Goal: Contribute content: Contribute content

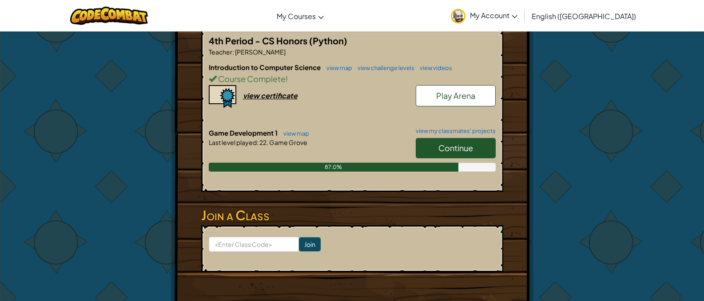
scroll to position [222, 0]
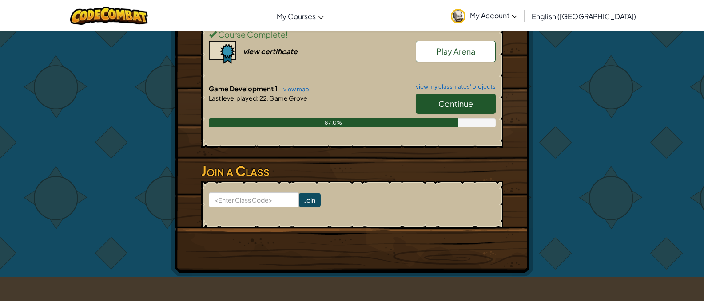
click at [436, 103] on link "Continue" at bounding box center [456, 104] width 80 height 20
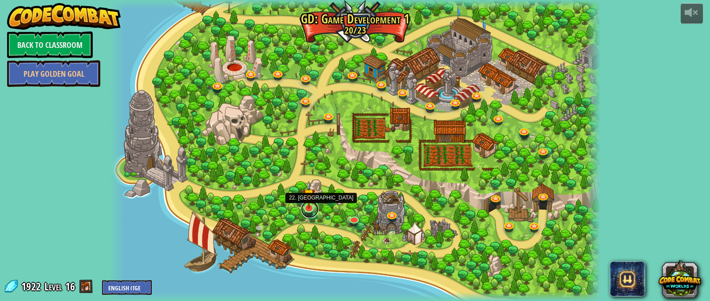
click at [315, 213] on link at bounding box center [310, 210] width 18 height 18
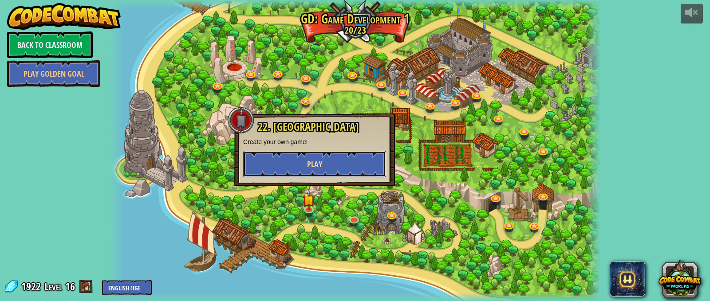
click at [293, 160] on button "Play" at bounding box center [314, 164] width 143 height 27
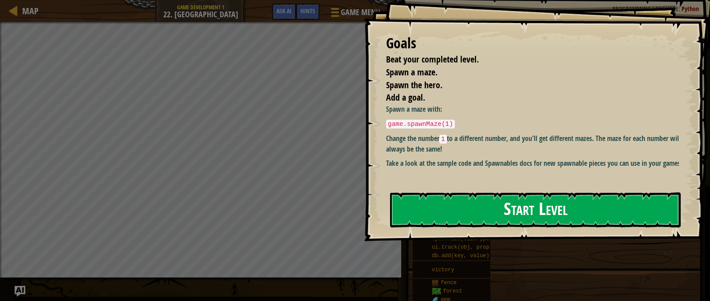
click at [478, 193] on button "Start Level" at bounding box center [535, 210] width 291 height 35
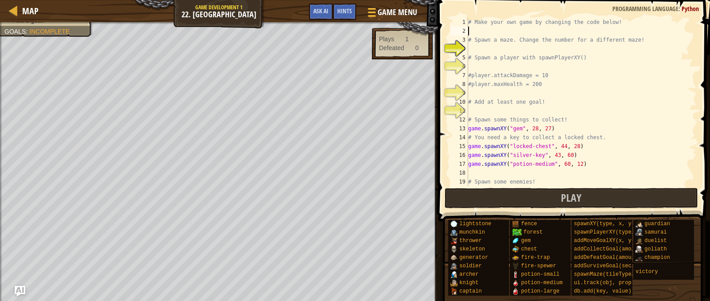
click at [491, 28] on div "# Make your own game by changing the code below! # Spawn a maze. Change the num…" at bounding box center [579, 111] width 224 height 186
click at [487, 52] on div "# Make your own game by changing the code below! # Spawn a maze. Change the num…" at bounding box center [579, 111] width 224 height 186
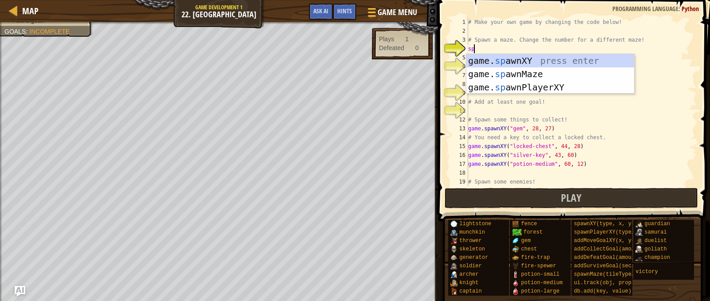
scroll to position [4, 0]
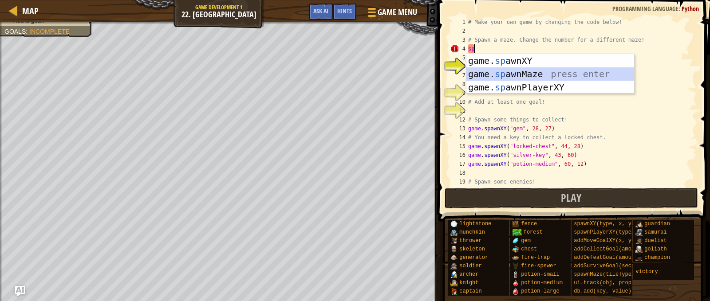
click at [551, 78] on div "game. sp awnXY press enter game. sp awnMaze press enter game. sp awnPlayerXY pr…" at bounding box center [551, 87] width 168 height 67
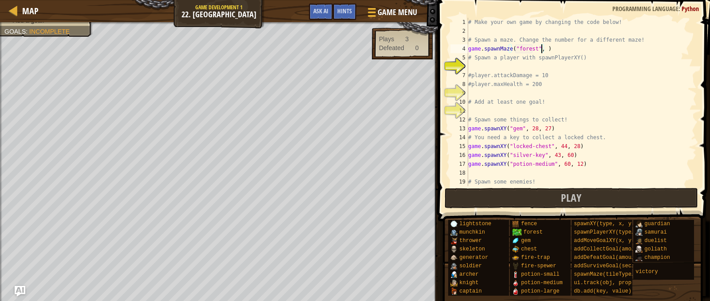
scroll to position [4, 6]
type textarea "game.spawnMaze("forest", 4)"
click at [539, 62] on div "# Make your own game by changing the code below! # Spawn a maze. Change the num…" at bounding box center [579, 111] width 224 height 186
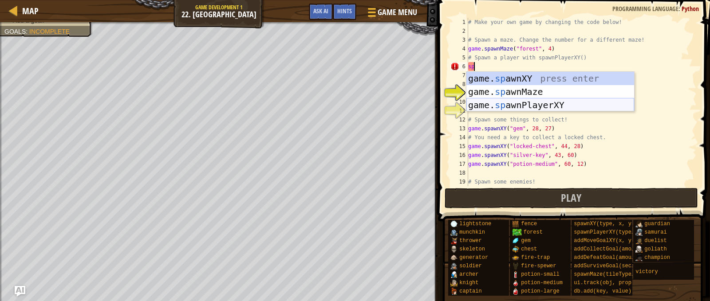
click at [546, 107] on div "game. sp awnXY press enter game. sp awnMaze press enter game. sp awnPlayerXY pr…" at bounding box center [551, 105] width 168 height 67
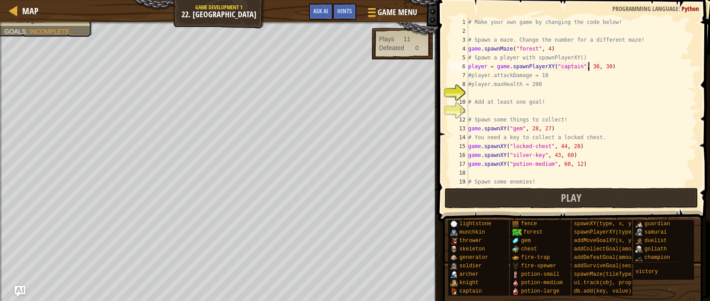
click at [589, 65] on div "# Make your own game by changing the code below! # Spawn a maze. Change the num…" at bounding box center [579, 111] width 224 height 186
click at [543, 74] on div "# Make your own game by changing the code below! # Spawn a maze. Change the num…" at bounding box center [579, 111] width 224 height 186
click at [539, 83] on div "# Make your own game by changing the code below! # Spawn a maze. Change the num…" at bounding box center [579, 111] width 224 height 186
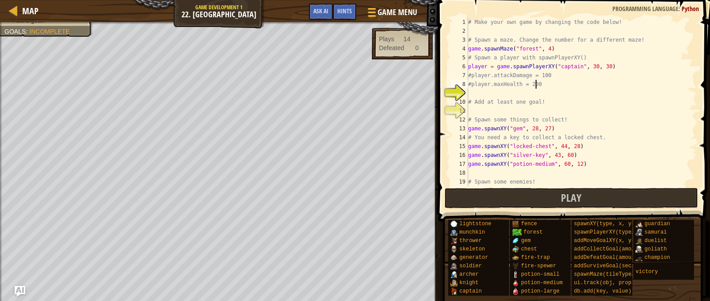
scroll to position [4, 5]
type textarea "#player.maxHealth = 2000"
click at [508, 114] on div "# Make your own game by changing the code below! # Spawn a maze. Change the num…" at bounding box center [579, 111] width 224 height 186
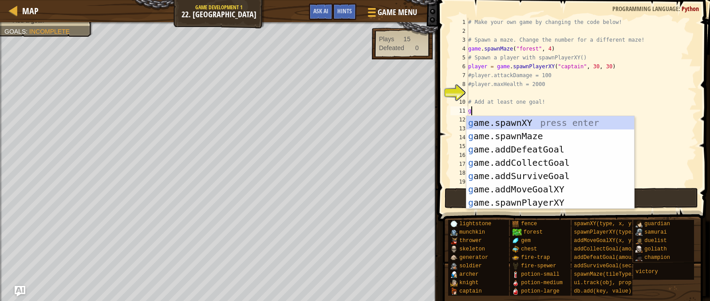
type textarea "go"
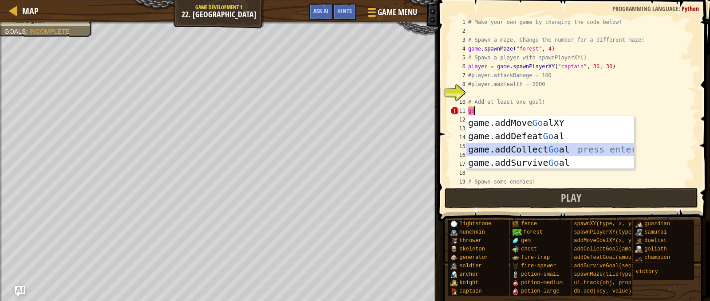
click at [525, 149] on div "game.addMove Go alXY press enter game.addDefeat Go al press enter game.addColle…" at bounding box center [551, 156] width 168 height 80
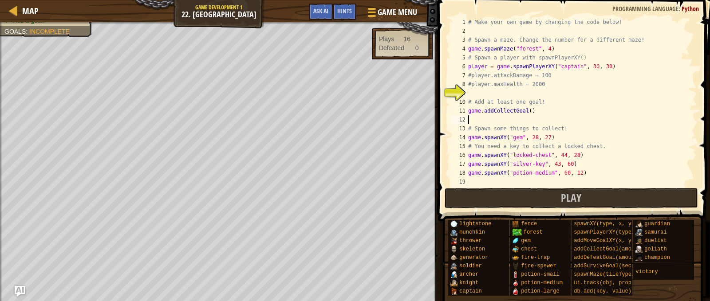
click at [524, 110] on div "# Make your own game by changing the code below! # Spawn a maze. Change the num…" at bounding box center [579, 111] width 224 height 186
type textarea "game.addCollectGoal()"
click at [525, 111] on div "# Make your own game by changing the code below! # Spawn a maze. Change the num…" at bounding box center [579, 111] width 224 height 186
click at [526, 111] on div "# Make your own game by changing the code below! # Spawn a maze. Change the num…" at bounding box center [579, 111] width 224 height 186
click at [539, 110] on div "# Make your own game by changing the code below! # Spawn a maze. Change the num…" at bounding box center [579, 111] width 224 height 186
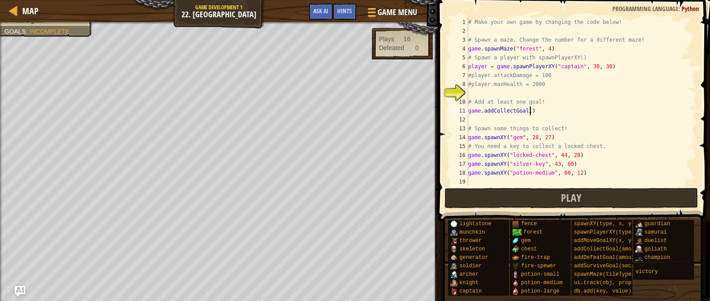
click at [528, 118] on div "# Make your own game by changing the code below! # Spawn a maze. Change the num…" at bounding box center [579, 111] width 224 height 186
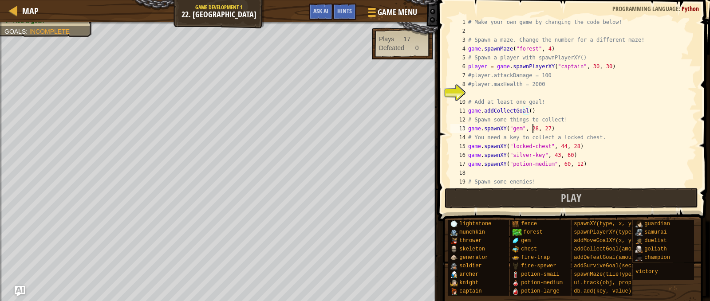
click at [532, 127] on div "# Make your own game by changing the code below! # Spawn a maze. Change the num…" at bounding box center [579, 111] width 224 height 186
click at [544, 129] on div "# Make your own game by changing the code below! # Spawn a maze. Change the num…" at bounding box center [579, 111] width 224 height 186
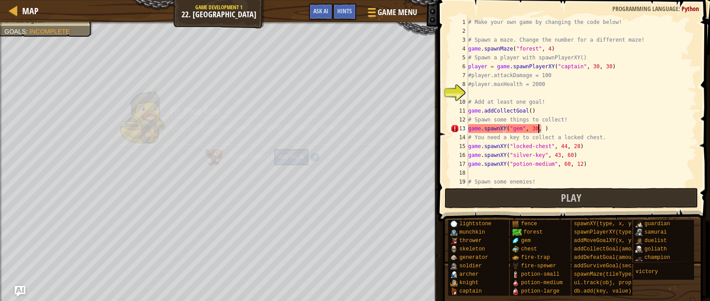
scroll to position [4, 6]
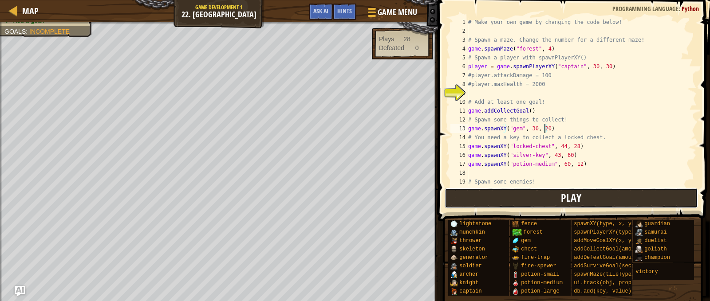
click at [540, 196] on button "Play" at bounding box center [572, 198] width 254 height 20
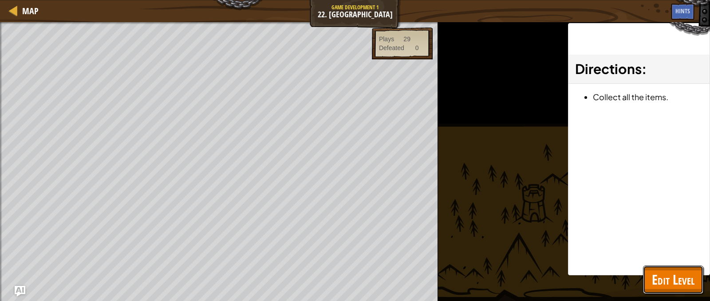
click at [647, 276] on button "Edit Level" at bounding box center [673, 280] width 60 height 28
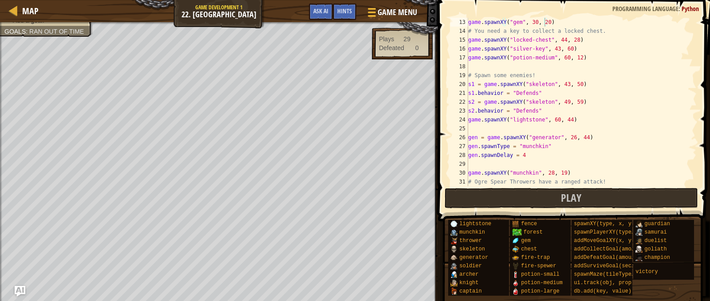
scroll to position [53, 0]
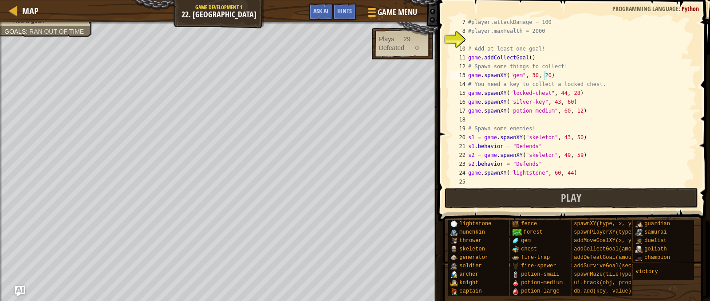
click at [544, 21] on div "#player.attackDamage = 100 #player.maxHealth = 2000 # Add at least one goal! ga…" at bounding box center [579, 111] width 224 height 186
click at [538, 196] on button "Play" at bounding box center [572, 198] width 254 height 20
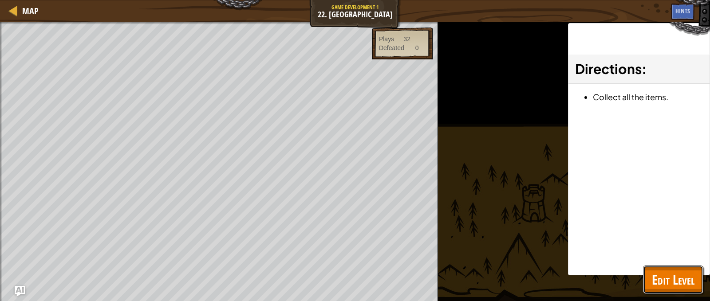
click at [654, 285] on span "Edit Level" at bounding box center [673, 280] width 43 height 18
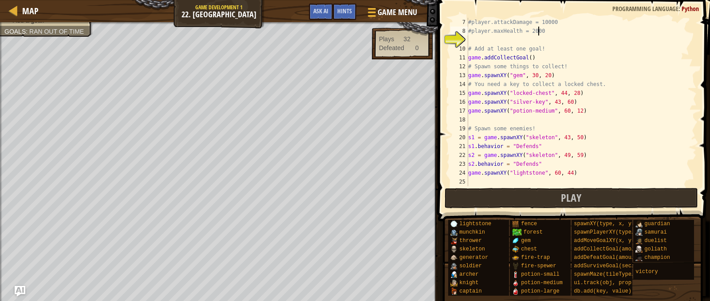
click at [543, 30] on div "#player.attackDamage = 10000 #player.maxHealth = 2000 # Add at least one goal! …" at bounding box center [579, 111] width 224 height 186
click at [492, 204] on button "Play" at bounding box center [572, 198] width 254 height 20
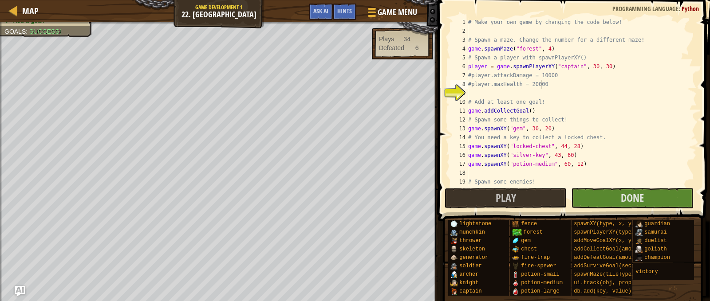
scroll to position [0, 0]
click at [467, 20] on div "1" at bounding box center [460, 22] width 18 height 9
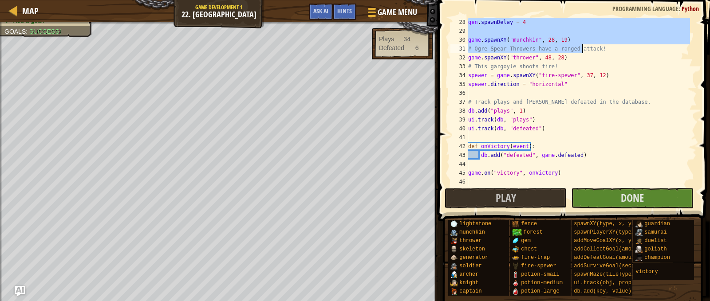
scroll to position [240, 0]
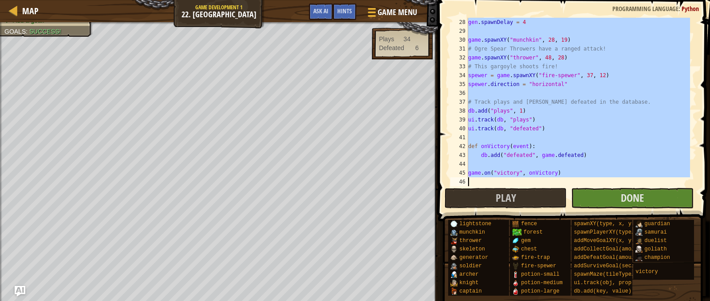
drag, startPoint x: 469, startPoint y: 22, endPoint x: 612, endPoint y: 180, distance: 213.1
click at [612, 180] on div "gen . spawnDelay = 4 game . spawnXY ( "munchkin" , 28 , 19 ) # Ogre Spear Throw…" at bounding box center [579, 111] width 224 height 186
type textarea "game.on("victory", onVictory)"
click at [614, 197] on button "Done" at bounding box center [632, 198] width 123 height 20
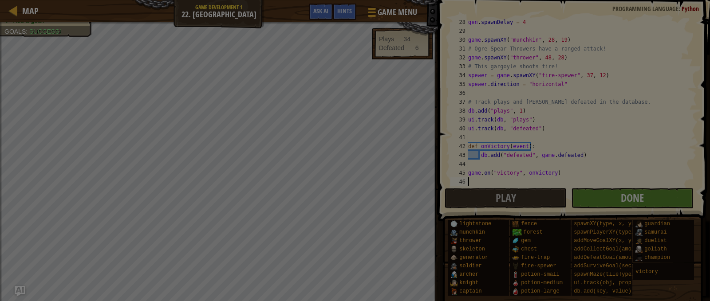
scroll to position [4, 0]
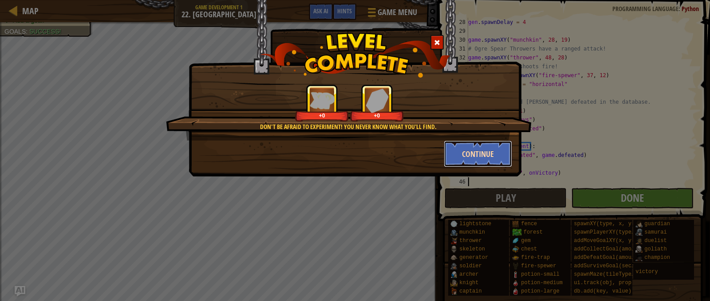
click at [469, 150] on button "Continue" at bounding box center [478, 154] width 69 height 27
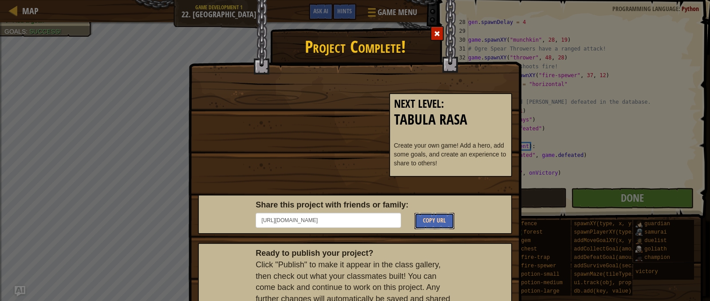
click at [431, 221] on span "Copy URL" at bounding box center [434, 220] width 23 height 8
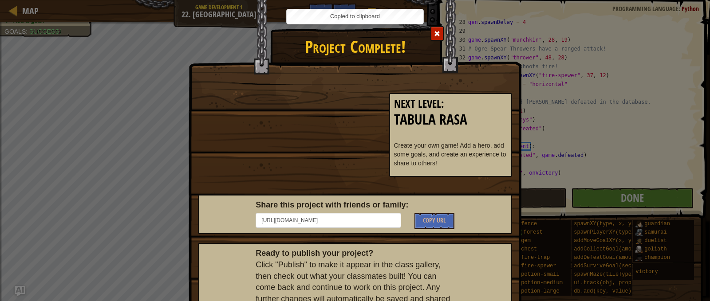
drag, startPoint x: 385, startPoint y: 163, endPoint x: 395, endPoint y: 178, distance: 18.2
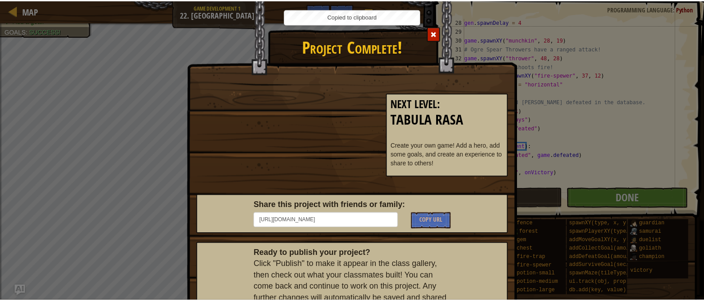
scroll to position [79, 0]
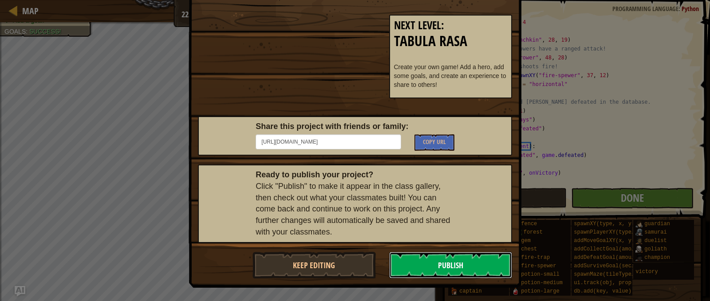
click at [474, 270] on button "Publish" at bounding box center [450, 265] width 123 height 27
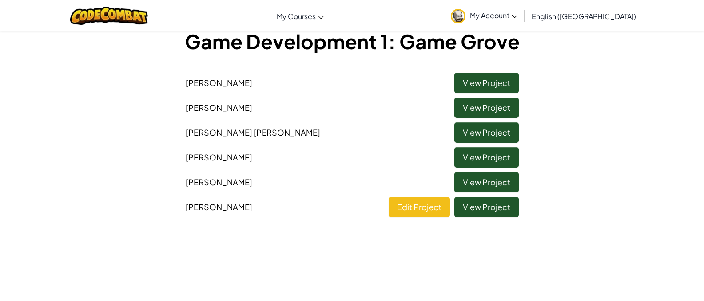
scroll to position [11, 0]
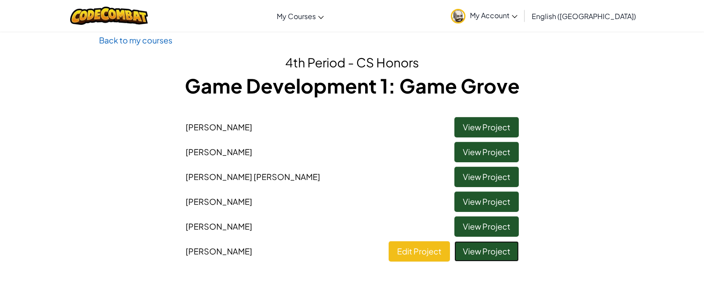
click at [467, 252] on link "View Project" at bounding box center [486, 252] width 64 height 20
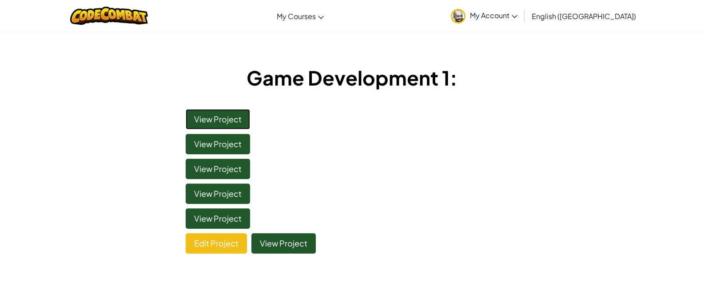
click at [234, 117] on link "View Project" at bounding box center [218, 119] width 64 height 20
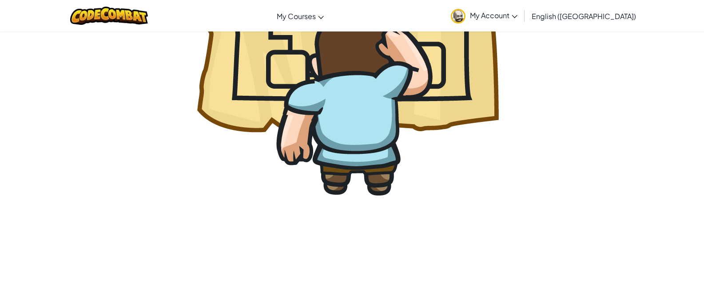
scroll to position [178, 0]
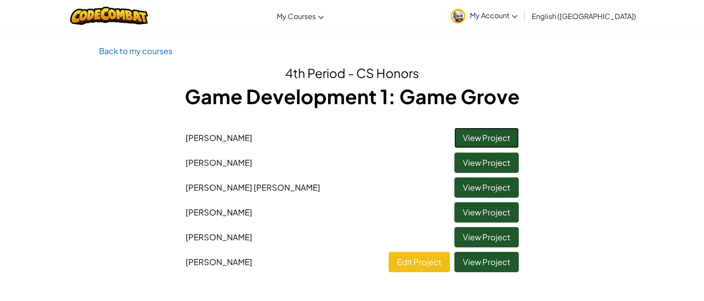
click at [468, 134] on link "View Project" at bounding box center [486, 138] width 64 height 20
click at [436, 262] on link "Edit Project" at bounding box center [419, 262] width 61 height 20
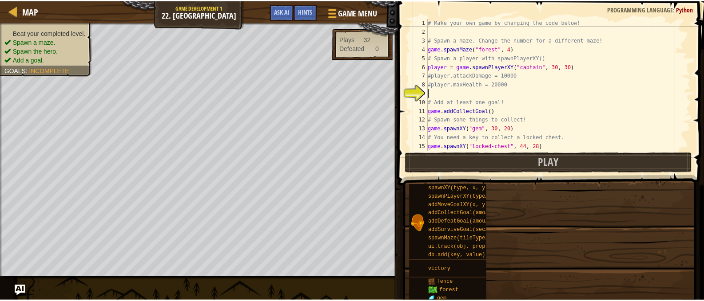
scroll to position [4, 0]
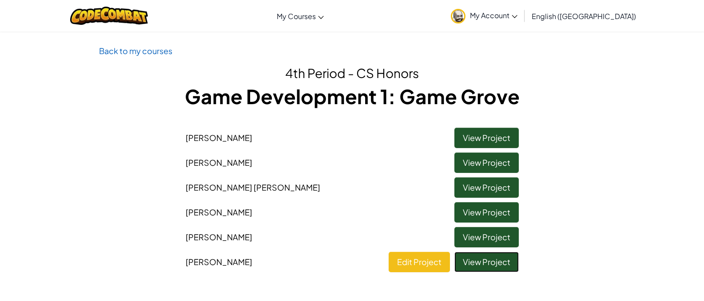
click at [466, 262] on link "View Project" at bounding box center [486, 262] width 64 height 20
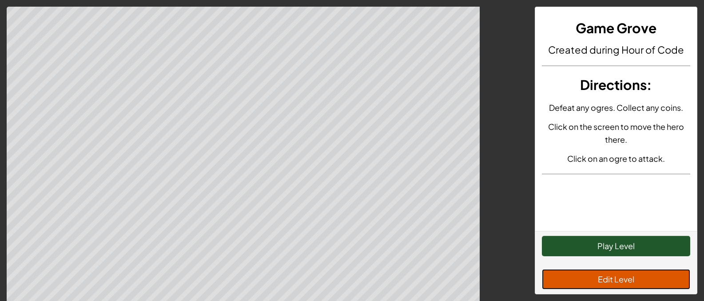
click at [600, 271] on button "Edit Level" at bounding box center [616, 280] width 148 height 20
click at [611, 272] on button "Edit Level" at bounding box center [616, 280] width 148 height 20
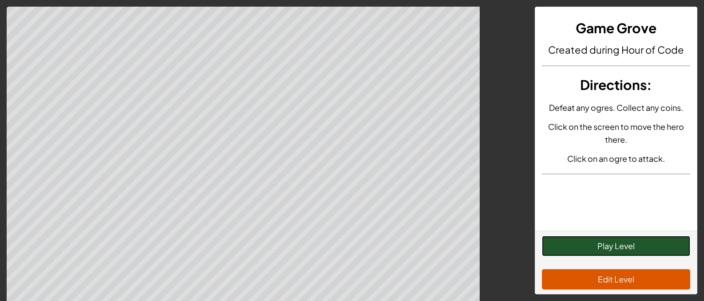
click at [650, 239] on button "Play Level" at bounding box center [616, 246] width 148 height 20
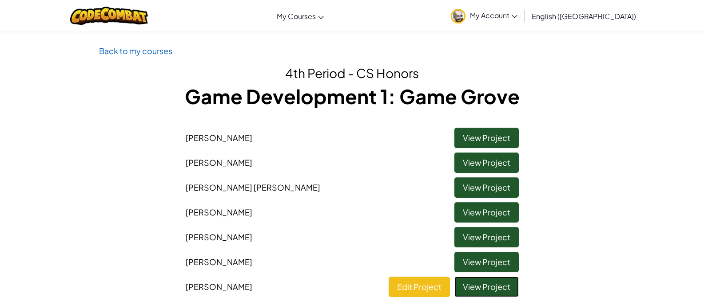
click at [477, 279] on link "View Project" at bounding box center [486, 287] width 64 height 20
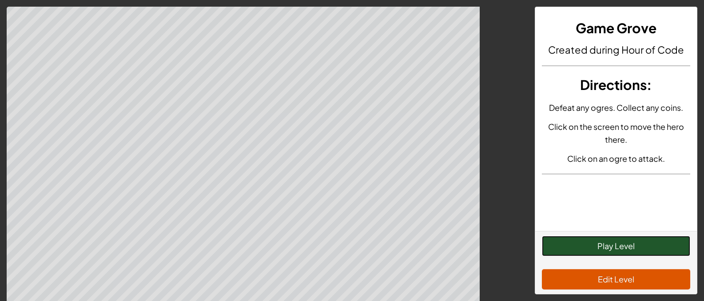
click at [584, 248] on button "Play Level" at bounding box center [616, 246] width 148 height 20
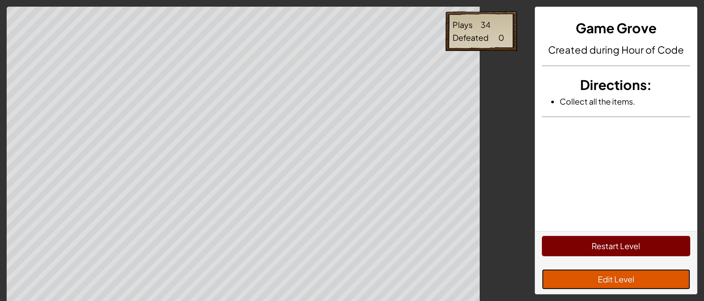
click at [604, 280] on button "Edit Level" at bounding box center [616, 280] width 148 height 20
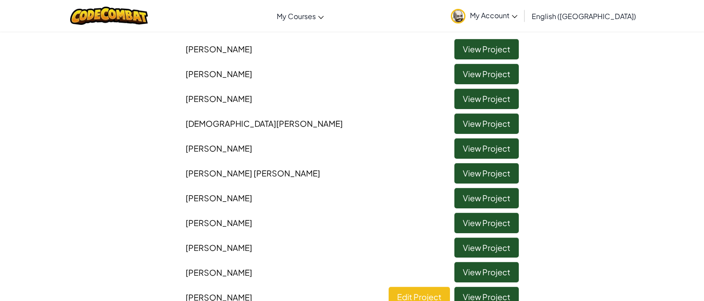
scroll to position [133, 0]
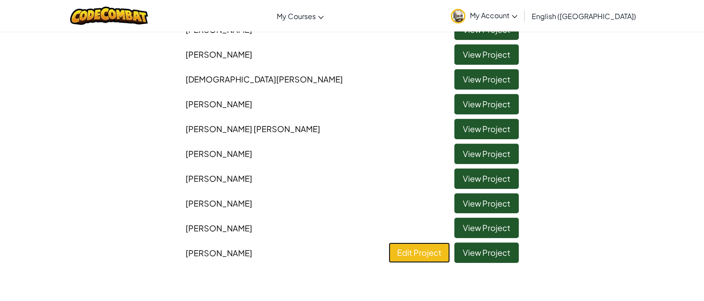
click at [413, 258] on link "Edit Project" at bounding box center [419, 253] width 61 height 20
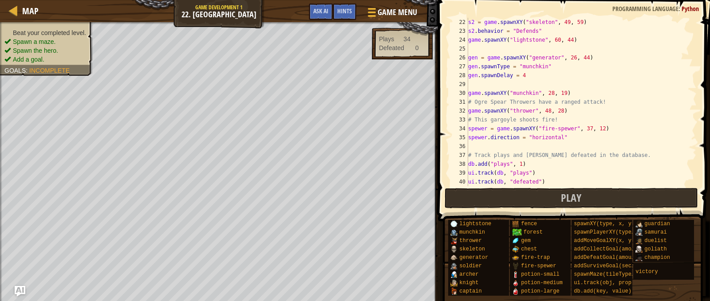
scroll to position [240, 0]
